Goal: Information Seeking & Learning: Learn about a topic

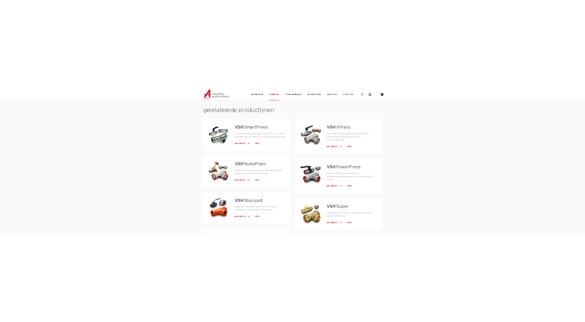
scroll to position [657, 0]
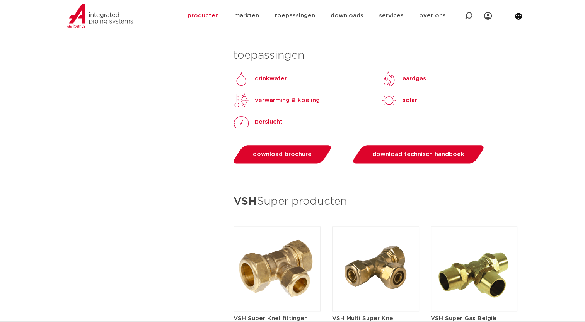
scroll to position [940, 0]
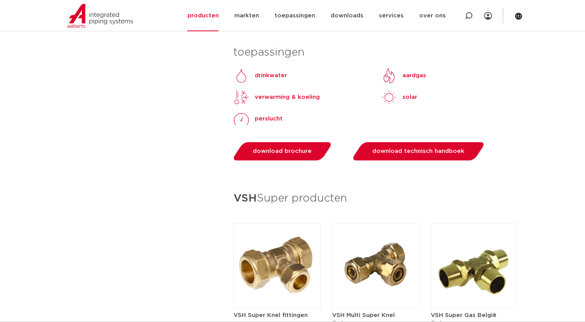
click at [263, 74] on p "drinkwater" at bounding box center [271, 75] width 32 height 9
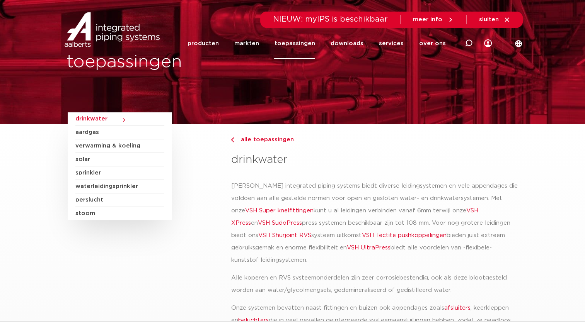
click at [89, 201] on span "perslucht" at bounding box center [119, 201] width 89 height 14
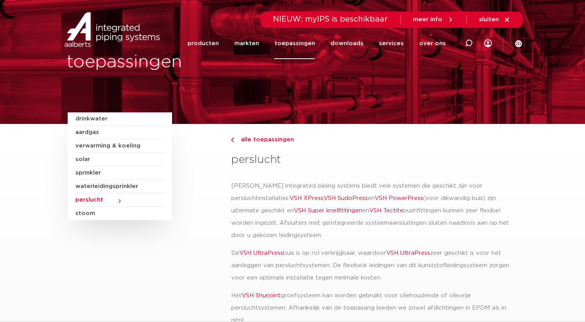
click at [342, 188] on p "Aalberts integrated piping systems biedt vele systemen die geschikt zijn voor p…" at bounding box center [374, 211] width 286 height 62
